Goal: Transaction & Acquisition: Subscribe to service/newsletter

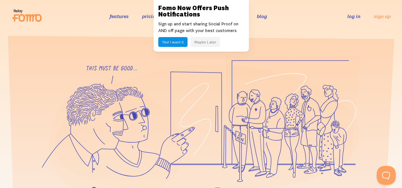
click at [182, 41] on button "Yes! I want it" at bounding box center [172, 42] width 29 height 10
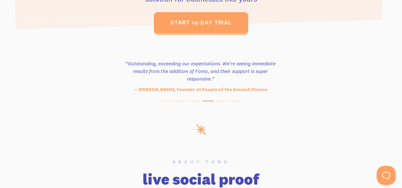
scroll to position [254, 0]
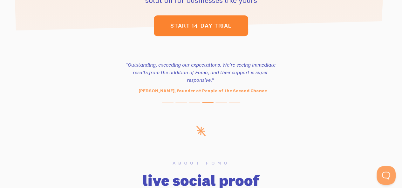
click at [200, 31] on link "start 14-day trial" at bounding box center [201, 25] width 94 height 21
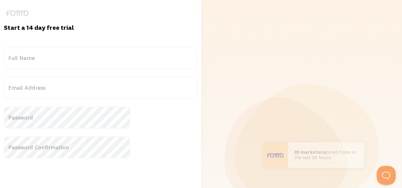
drag, startPoint x: 156, startPoint y: 52, endPoint x: 136, endPoint y: 53, distance: 20.7
click at [136, 53] on label "Full Name" at bounding box center [101, 58] width 194 height 22
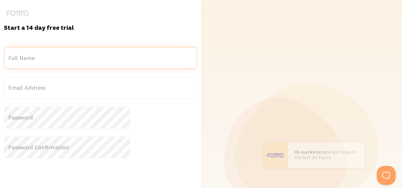
click at [136, 53] on input "Full Name" at bounding box center [101, 58] width 194 height 22
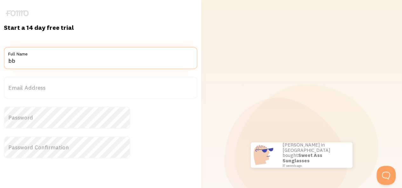
type input "b"
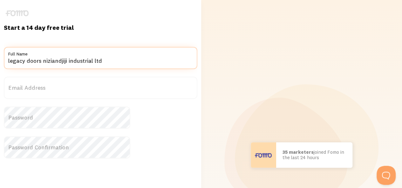
paste input "Legacy Doors Promo: Buy 10 internal doors, get 1 free! #MadeInNigeria security.…"
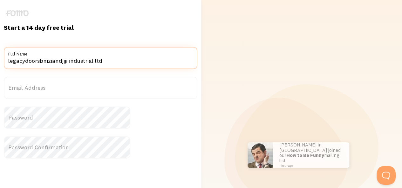
click at [72, 62] on input "legacydoorsbniziandjiji industrial ltd" at bounding box center [101, 58] width 194 height 22
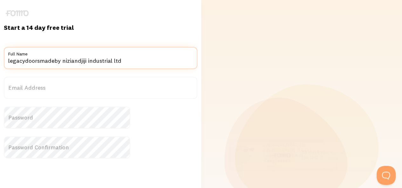
click at [85, 61] on input "legacydoorsmadeby niziandjiji industrial ltd" at bounding box center [101, 58] width 194 height 22
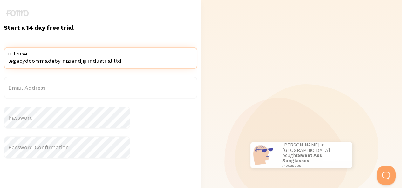
click at [86, 62] on input "legacydoorsmadeby niziandjiji industrial ltd" at bounding box center [101, 58] width 194 height 22
click at [72, 62] on input "legacydoorsmade by niziandjiji industrial ltd" at bounding box center [101, 58] width 194 height 22
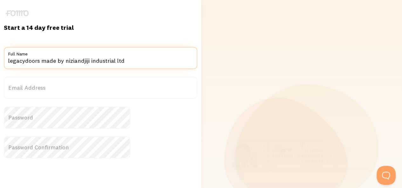
click at [57, 62] on input "legacydoors made by niziandjiji industrial ltd" at bounding box center [101, 58] width 194 height 22
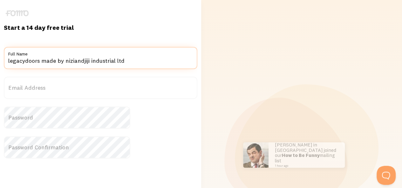
click at [57, 62] on input "legacydoors made by niziandjiji industrial ltd" at bounding box center [101, 58] width 194 height 22
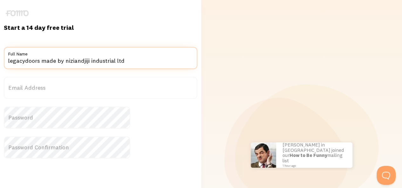
click at [57, 63] on input "legacydoors made by niziandjiji industrial ltd" at bounding box center [101, 58] width 194 height 22
type input "legacy doors made by niziandjiji industrial ltd"
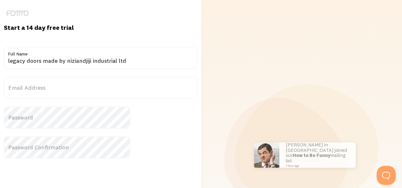
click at [61, 89] on label "Email Address" at bounding box center [101, 88] width 194 height 22
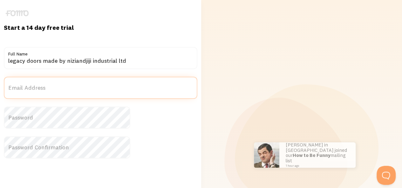
click at [61, 89] on input "Email Address" at bounding box center [101, 88] width 194 height 22
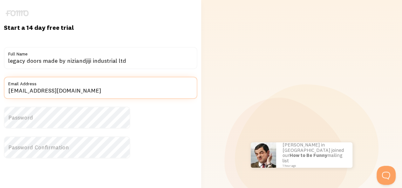
type input "shankyshisha@gmail.com"
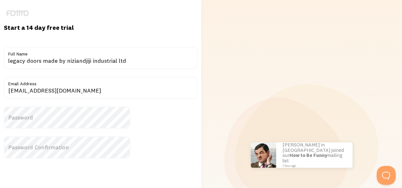
click at [63, 112] on label "Password" at bounding box center [101, 118] width 194 height 22
click at [65, 143] on label "Password Confirmation" at bounding box center [101, 148] width 194 height 22
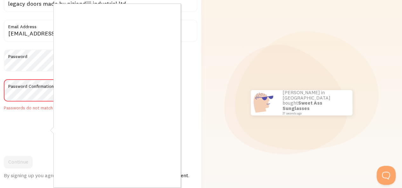
scroll to position [59, 0]
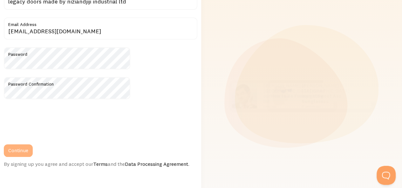
click at [33, 148] on button "Continue" at bounding box center [18, 151] width 29 height 13
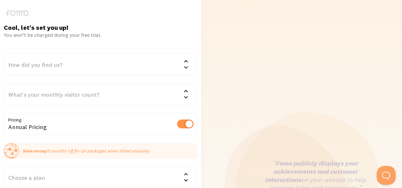
click at [83, 66] on div "How did you find us?" at bounding box center [101, 64] width 194 height 22
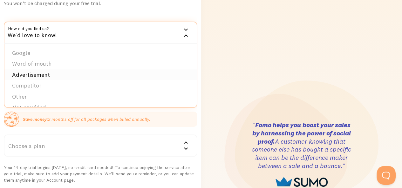
click at [66, 73] on li "Advertisement" at bounding box center [100, 75] width 192 height 11
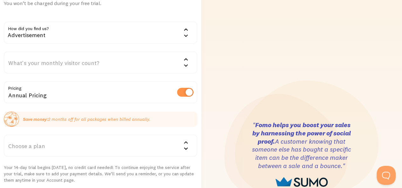
drag, startPoint x: 66, startPoint y: 73, endPoint x: 58, endPoint y: 69, distance: 9.2
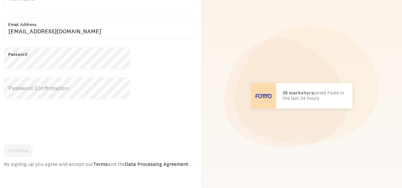
click at [75, 86] on label "Password Confirmation" at bounding box center [101, 88] width 194 height 22
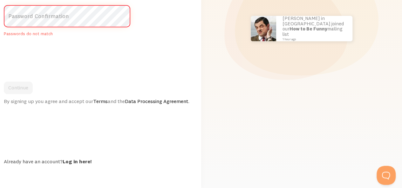
scroll to position [138, 0]
click at [92, 160] on link "Log in here!" at bounding box center [77, 162] width 29 height 6
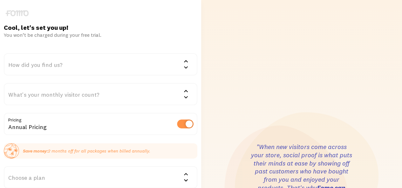
click at [118, 70] on div "How did you find us?" at bounding box center [101, 64] width 194 height 22
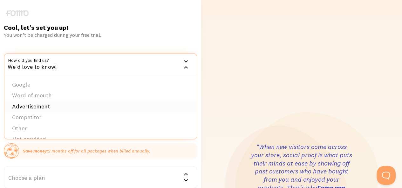
click at [83, 106] on li "Advertisement" at bounding box center [100, 106] width 192 height 11
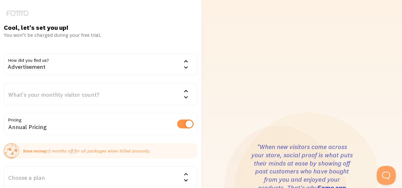
click at [83, 97] on div "What's your monthly visitor count?" at bounding box center [101, 94] width 194 height 22
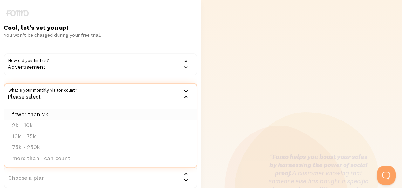
click at [70, 116] on li "fewer than 2k" at bounding box center [100, 114] width 192 height 11
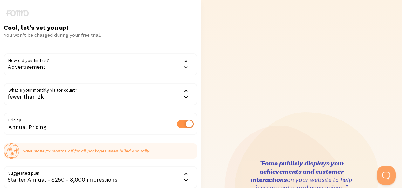
click at [106, 98] on div "fewer than 2k" at bounding box center [101, 94] width 194 height 22
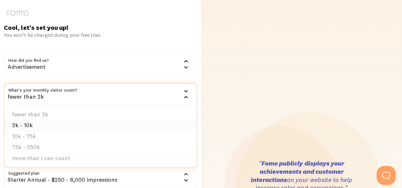
click at [88, 129] on li "2k - 10k" at bounding box center [100, 125] width 192 height 11
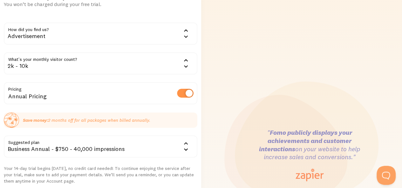
scroll to position [64, 0]
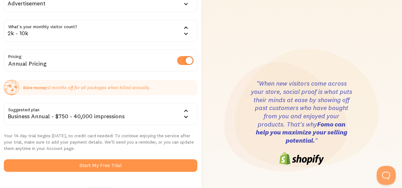
click at [143, 28] on div "2k - 10k" at bounding box center [101, 31] width 194 height 22
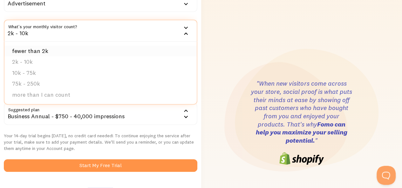
click at [128, 47] on li "fewer than 2k" at bounding box center [100, 51] width 192 height 11
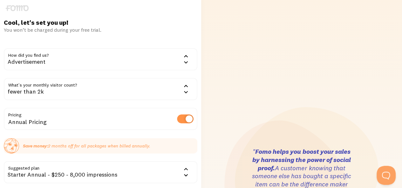
scroll to position [0, 0]
